Goal: Register for event/course

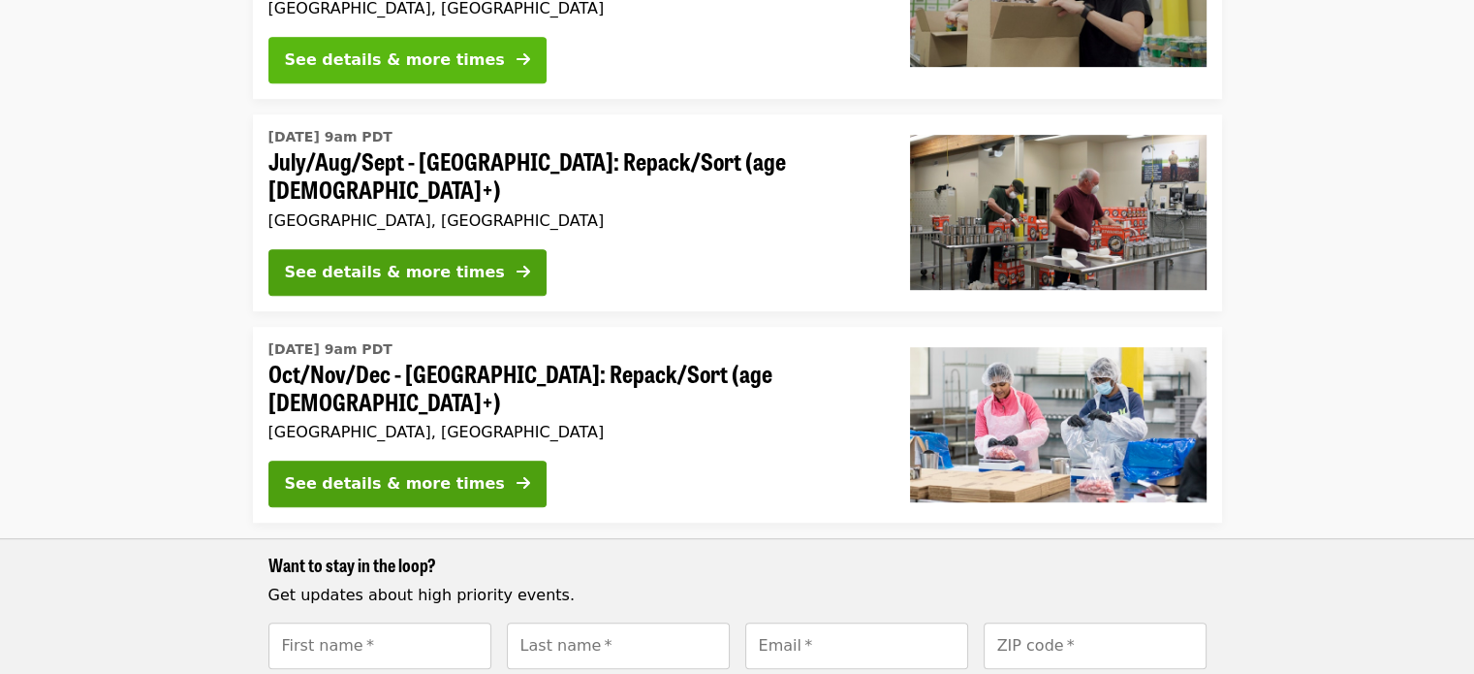
scroll to position [1004, 0]
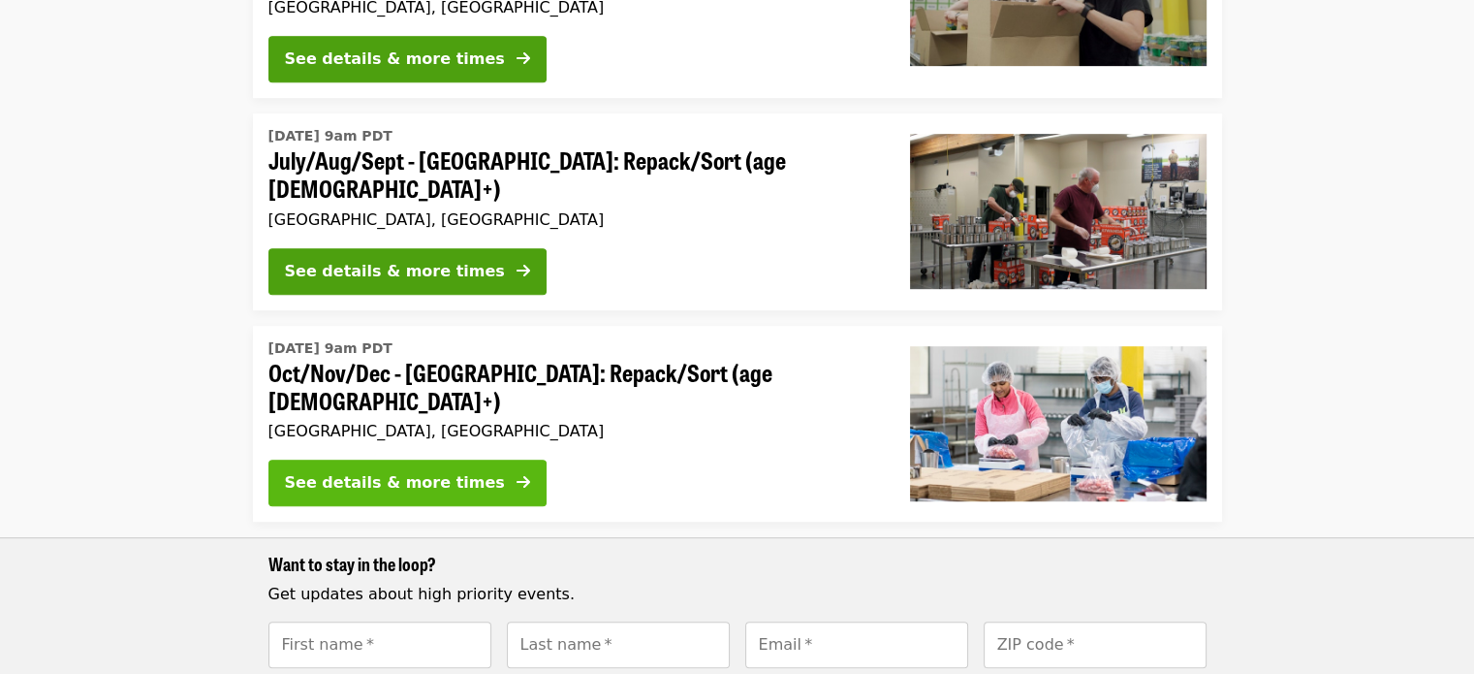
click at [426, 471] on div "See details & more times" at bounding box center [395, 482] width 220 height 23
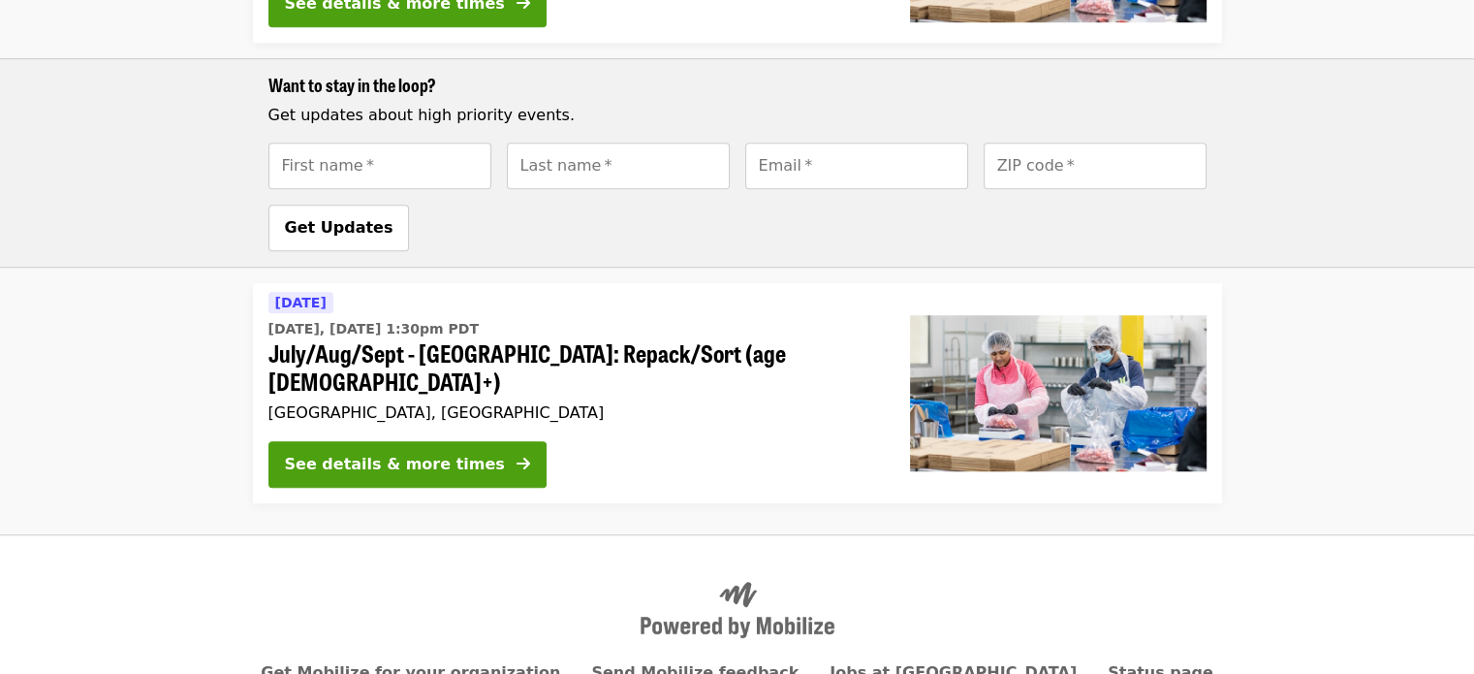
scroll to position [1484, 0]
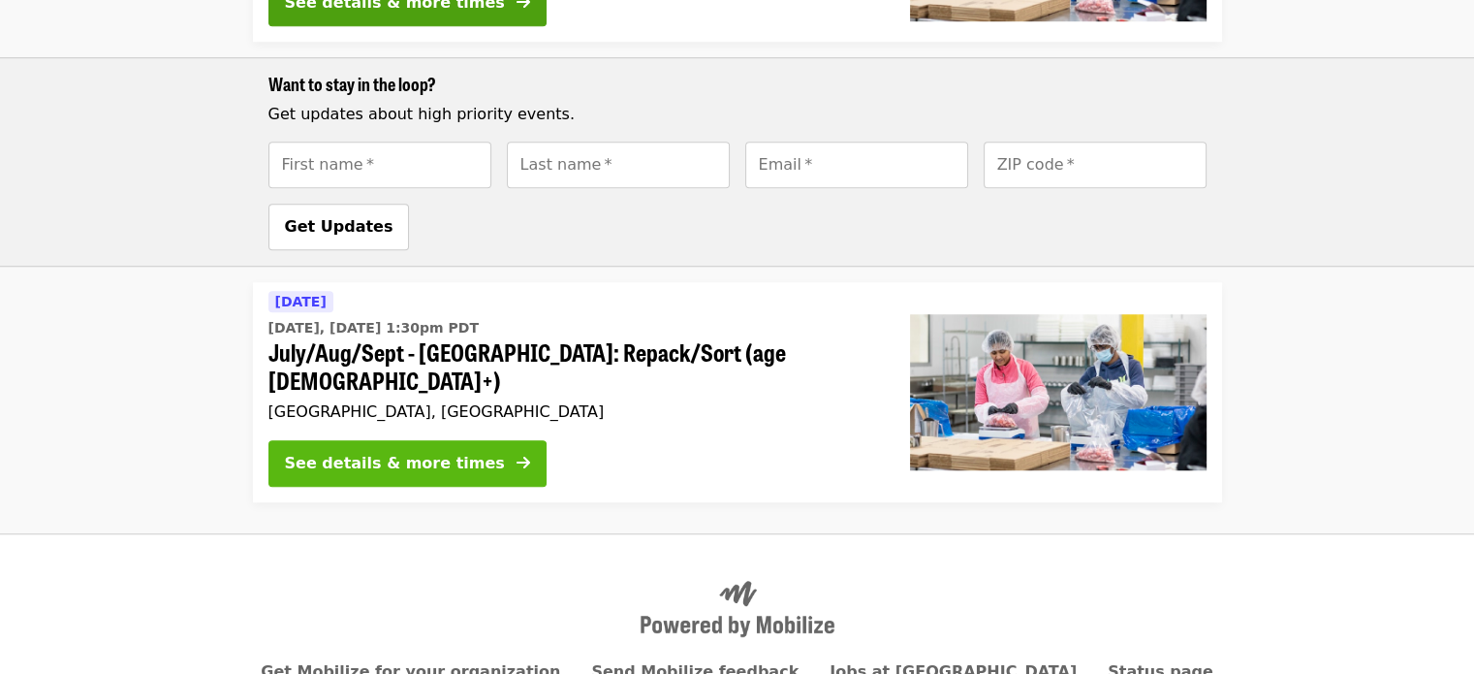
click at [517, 454] on icon "arrow-right icon" at bounding box center [524, 463] width 14 height 18
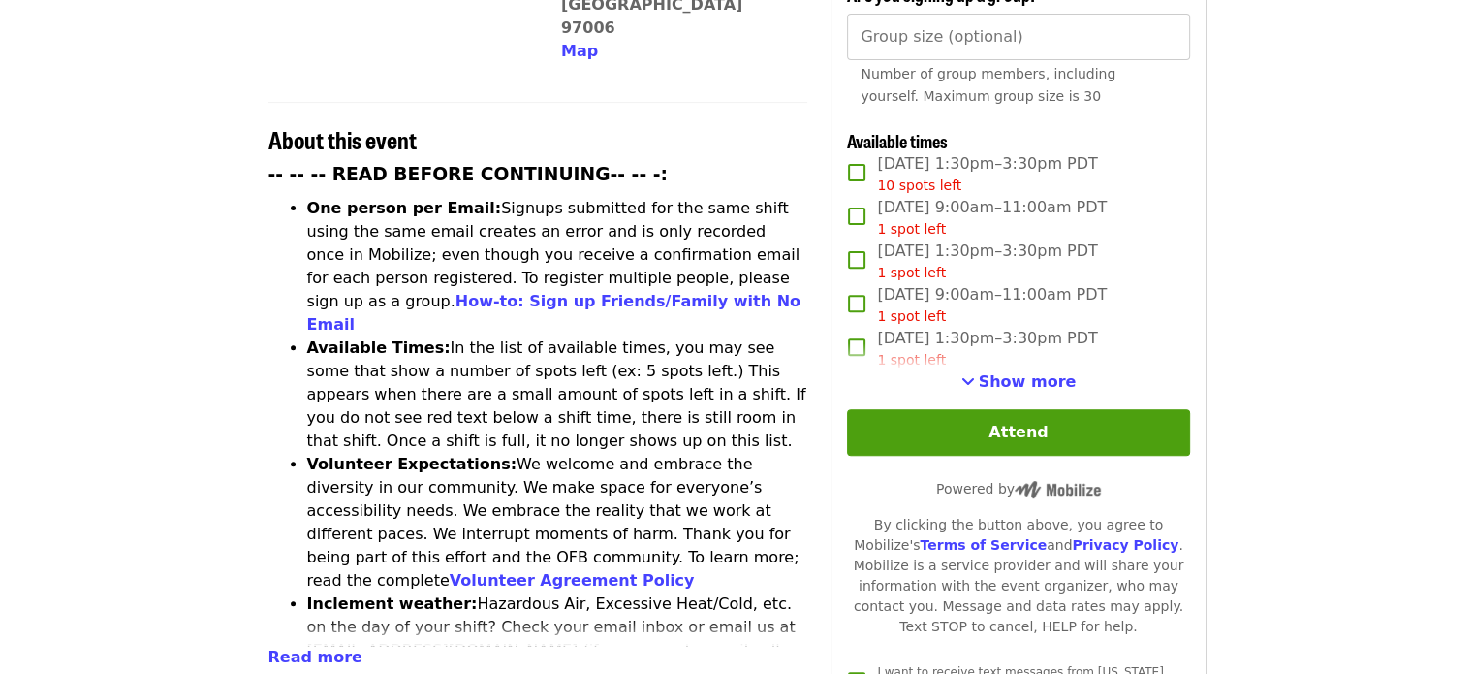
scroll to position [671, 0]
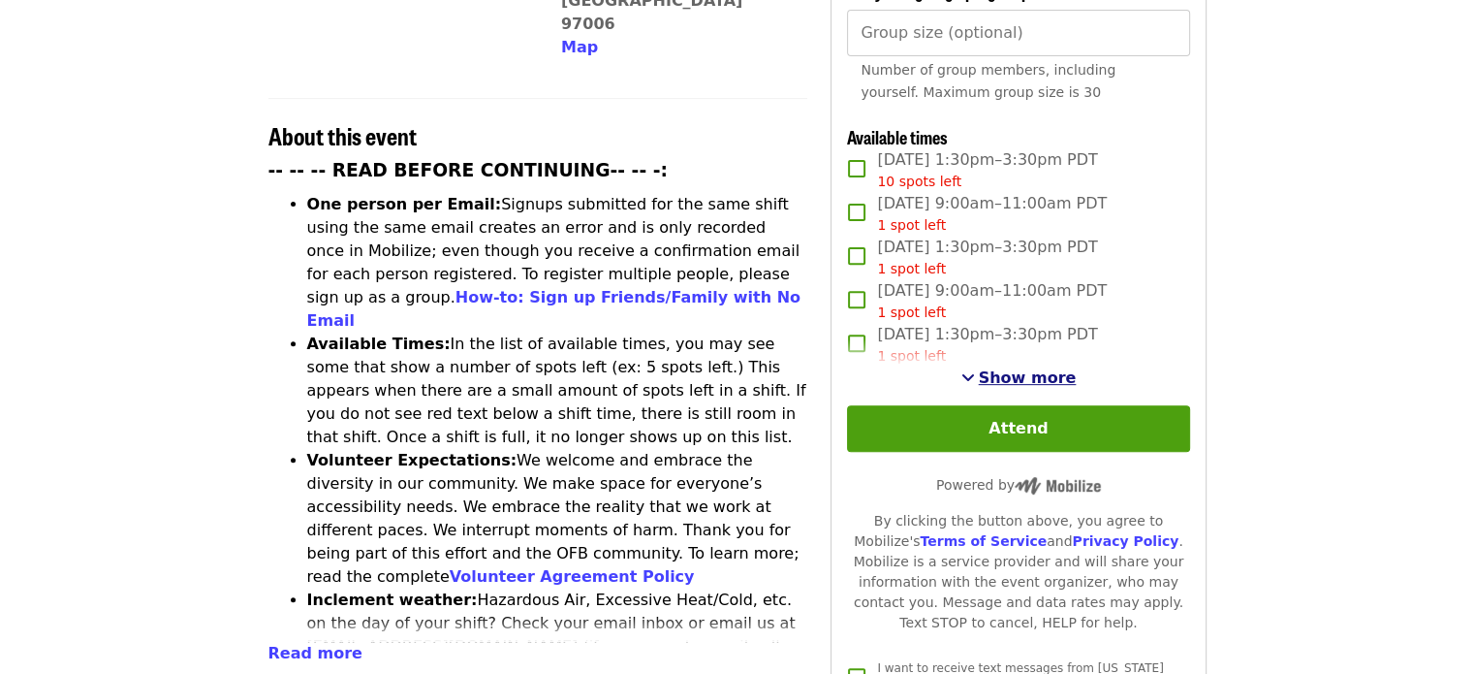
click at [1020, 373] on span "Show more" at bounding box center [1028, 377] width 98 height 18
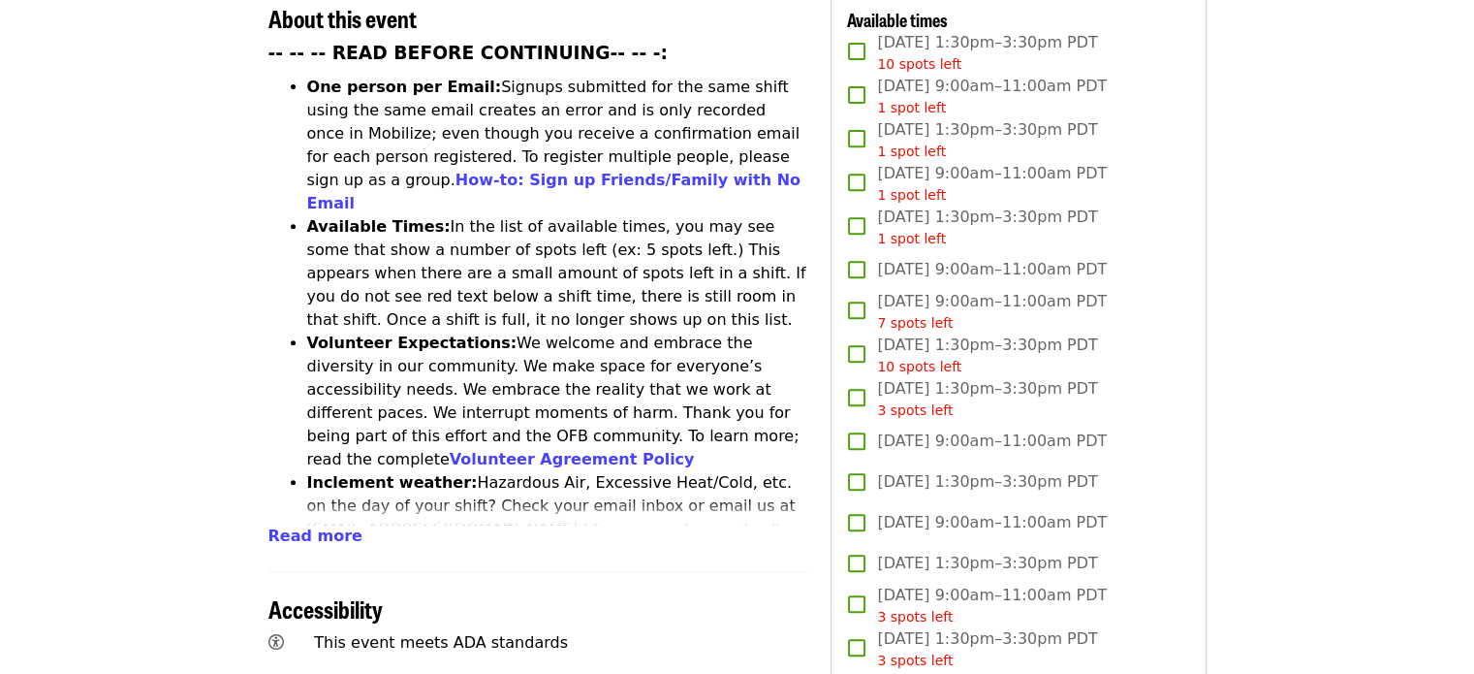
scroll to position [0, 0]
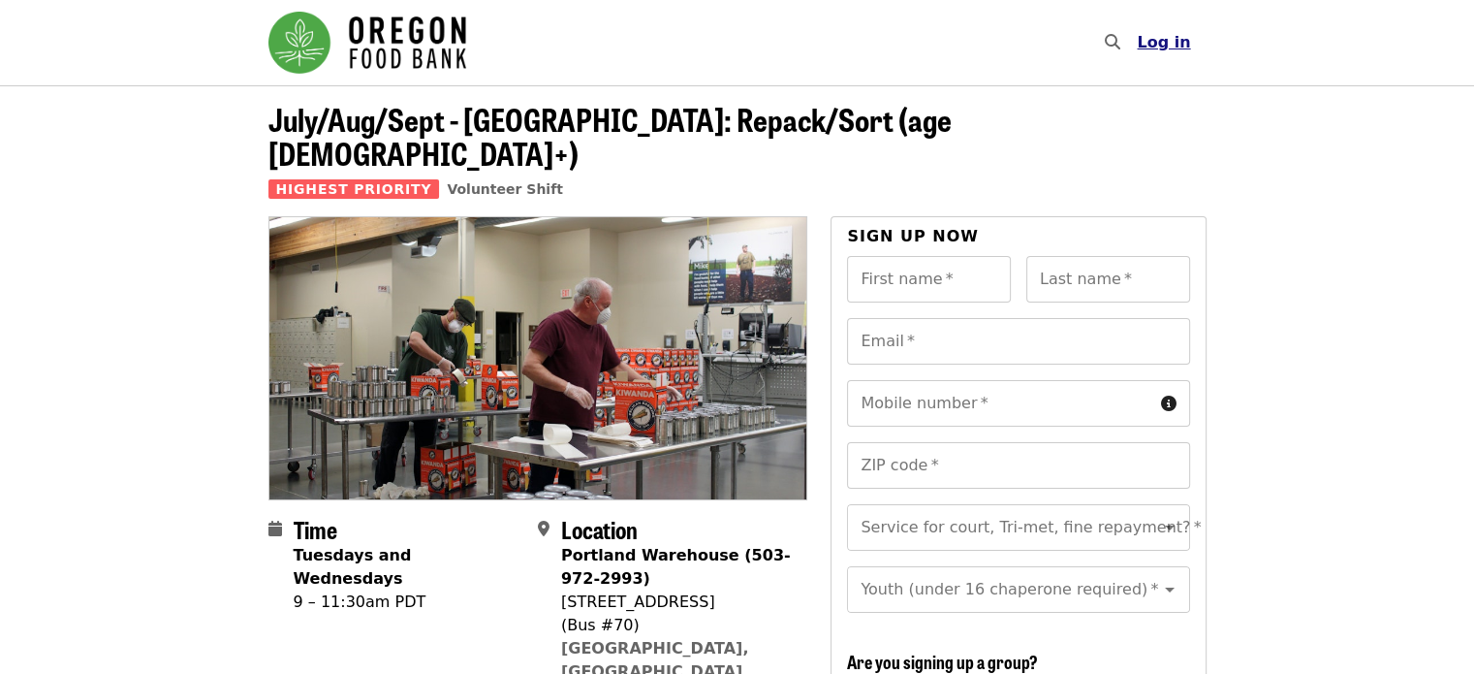
click at [1186, 40] on span "Log in" at bounding box center [1163, 42] width 53 height 18
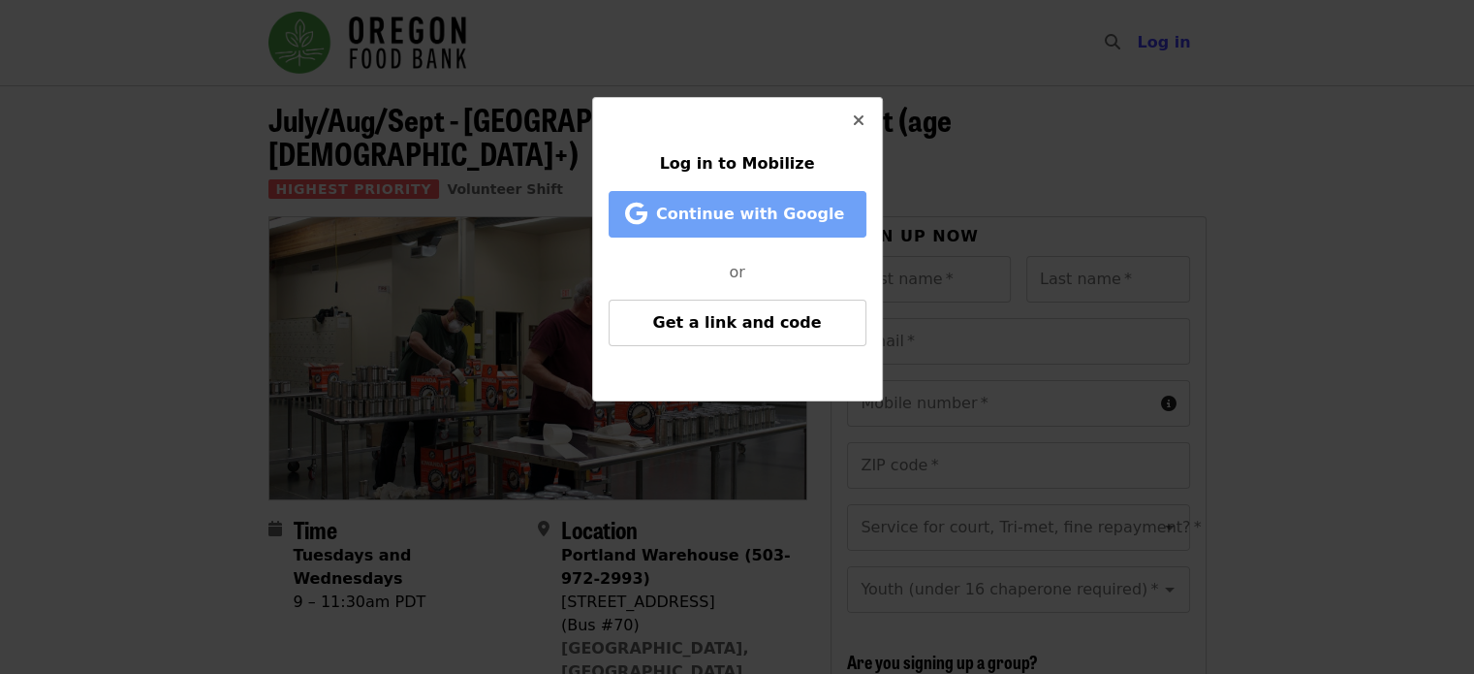
click at [795, 232] on button "Continue with Google" at bounding box center [738, 214] width 258 height 47
